Goal: Transaction & Acquisition: Book appointment/travel/reservation

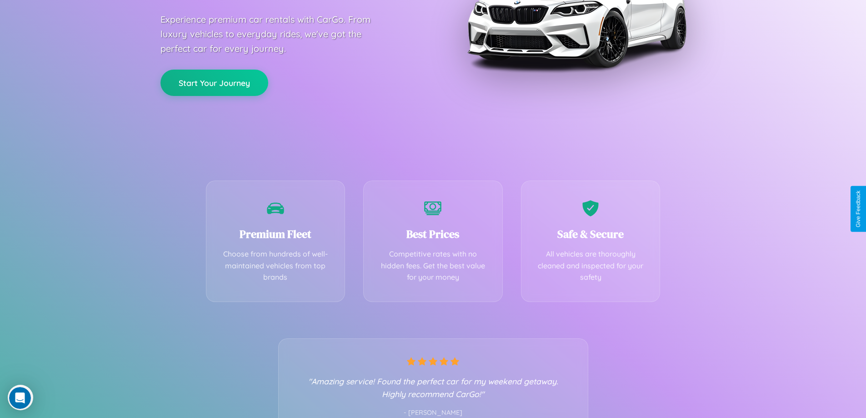
scroll to position [179, 0]
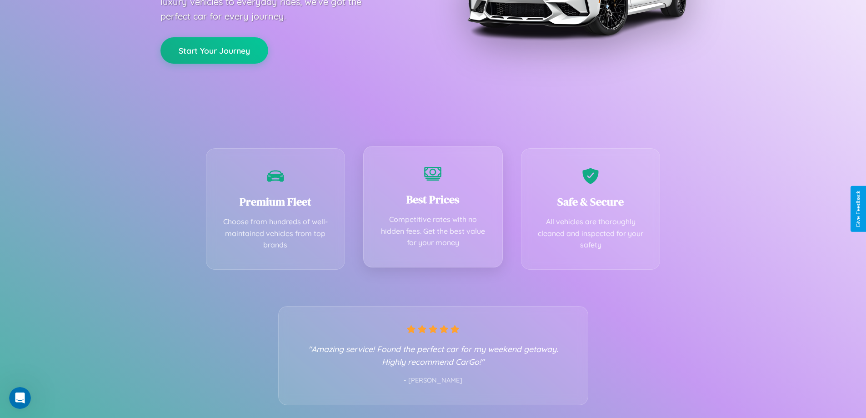
click at [433, 209] on div "Best Prices Competitive rates with no hidden fees. Get the best value for your …" at bounding box center [433, 206] width 140 height 121
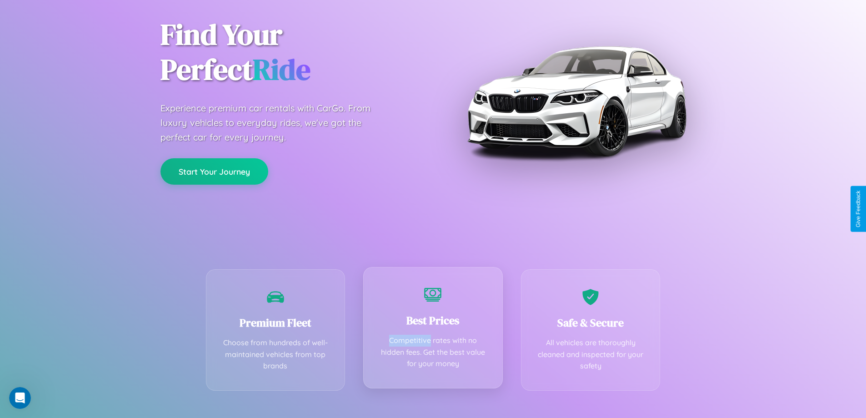
scroll to position [0, 0]
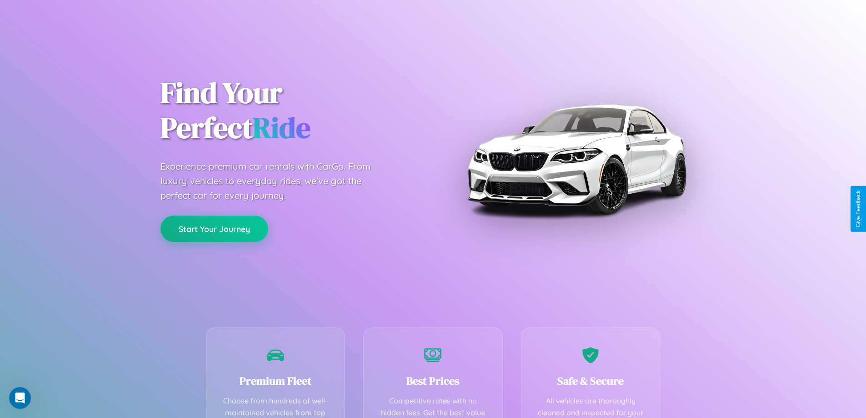
click at [214, 229] on button "Start Your Journey" at bounding box center [214, 228] width 108 height 26
click at [214, 228] on button "Start Your Journey" at bounding box center [214, 228] width 108 height 26
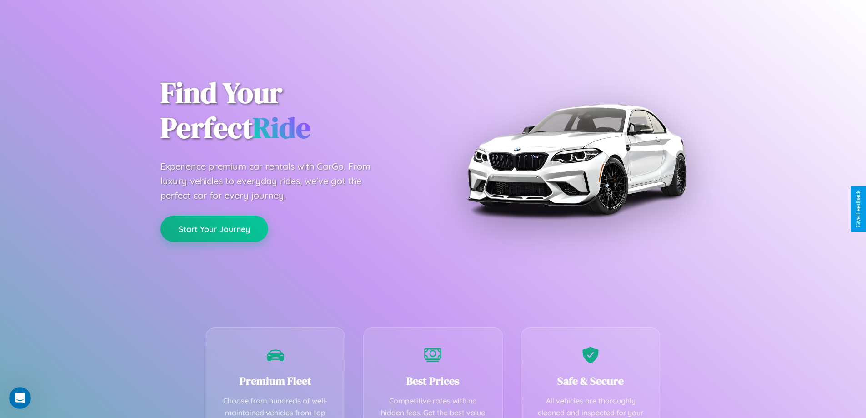
click at [214, 228] on button "Start Your Journey" at bounding box center [214, 228] width 108 height 26
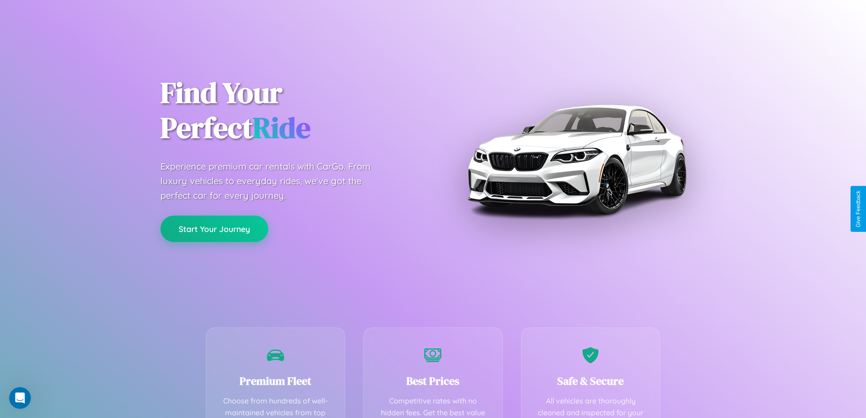
click at [214, 228] on button "Start Your Journey" at bounding box center [214, 228] width 108 height 26
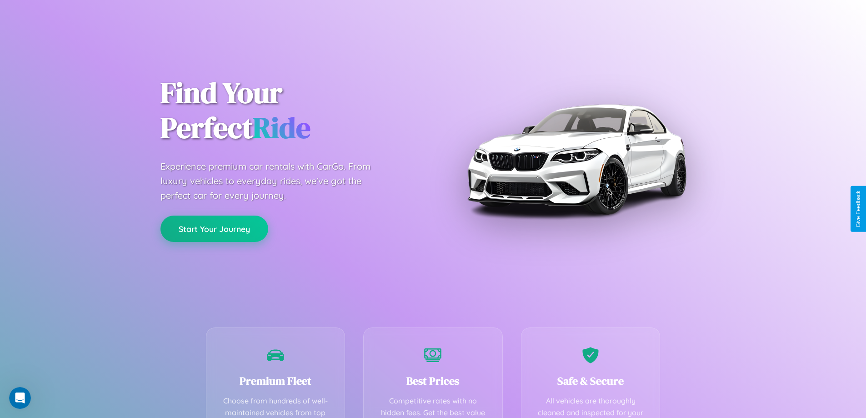
click at [214, 228] on button "Start Your Journey" at bounding box center [214, 228] width 108 height 26
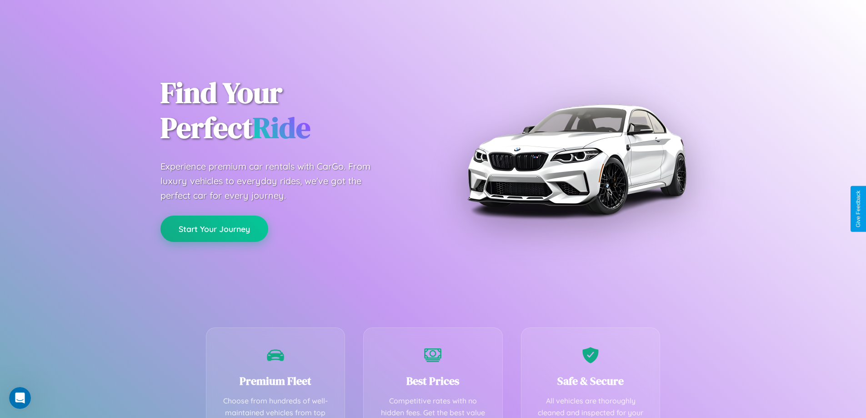
click at [214, 228] on button "Start Your Journey" at bounding box center [214, 228] width 108 height 26
